Goal: Go to known website: Access a specific website the user already knows

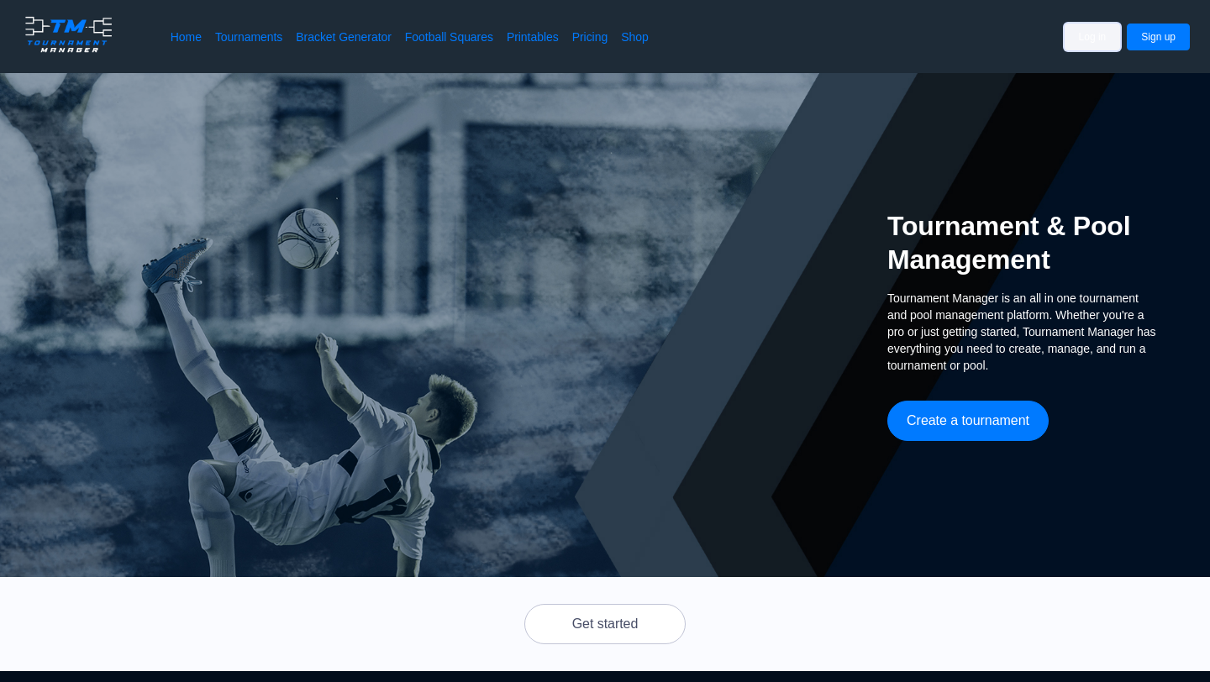
click at [1090, 37] on button "Log in" at bounding box center [1093, 37] width 56 height 27
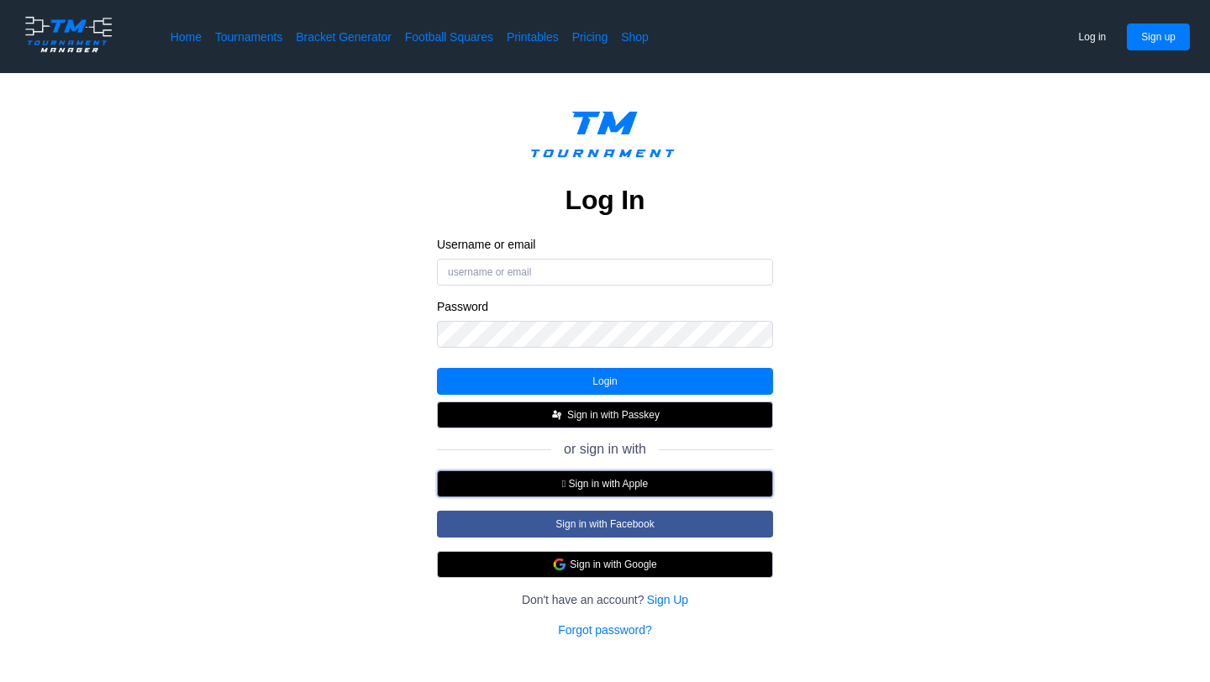
click at [556, 488] on button " Sign in with Apple" at bounding box center [605, 484] width 336 height 27
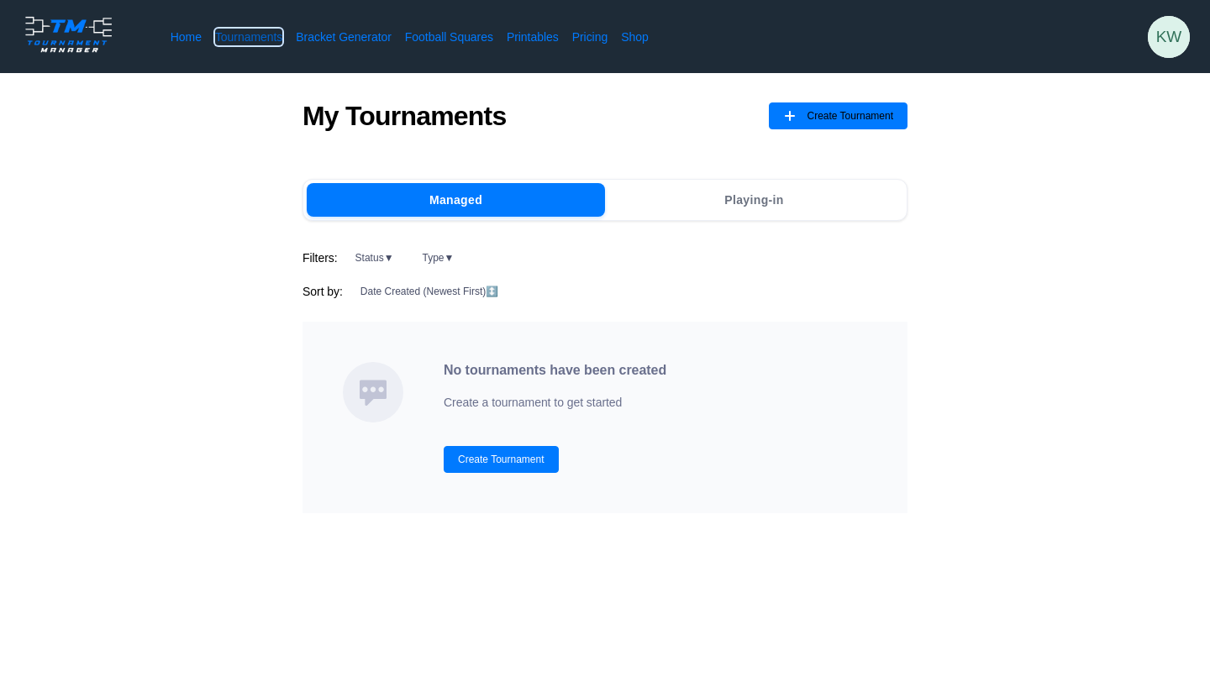
click at [249, 38] on link "Tournaments" at bounding box center [248, 37] width 67 height 17
